Goal: Complete application form

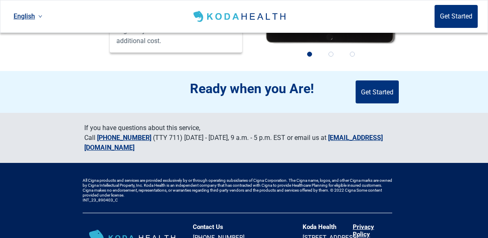
scroll to position [860, 0]
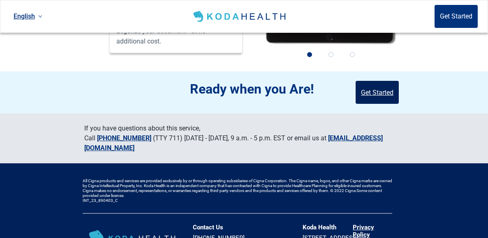
click at [379, 81] on button "Get Started" at bounding box center [376, 92] width 43 height 23
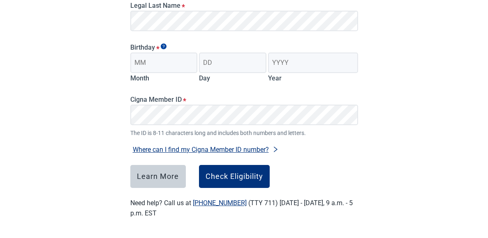
scroll to position [177, 0]
click at [161, 68] on input "Month" at bounding box center [163, 63] width 67 height 21
type input "01"
click at [218, 64] on input "Day" at bounding box center [232, 63] width 67 height 21
type input "05"
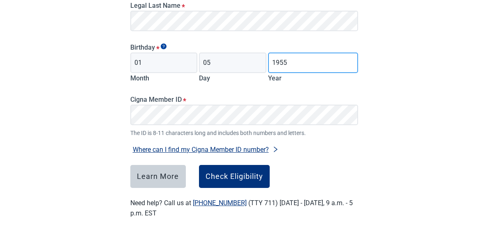
type input "1955"
